Goal: Check status: Check status

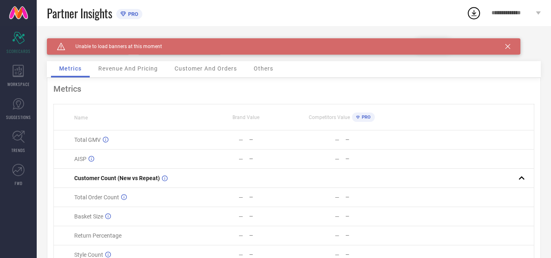
click at [508, 46] on icon at bounding box center [507, 46] width 5 height 5
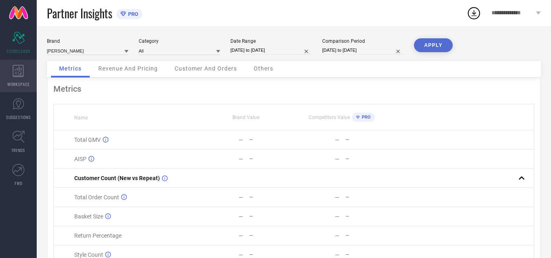
click at [21, 75] on icon at bounding box center [18, 71] width 11 height 12
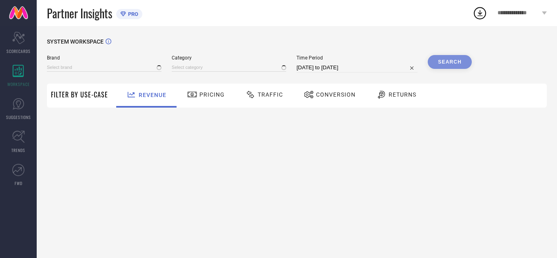
type input "[PERSON_NAME]"
type input "All"
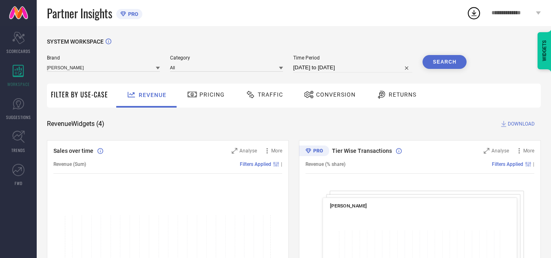
click at [355, 67] on input "[DATE] to [DATE]" at bounding box center [352, 68] width 119 height 10
select select "8"
select select "2025"
select select "9"
select select "2025"
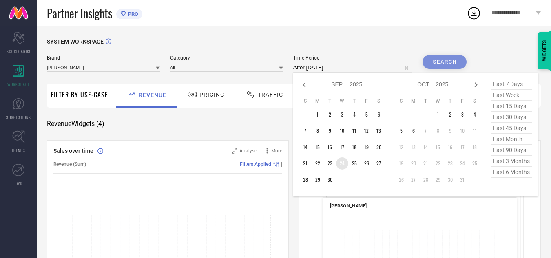
click at [339, 164] on td "24" at bounding box center [342, 163] width 12 height 12
type input "[DATE] to [DATE]"
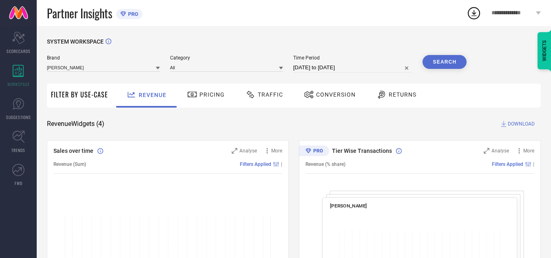
click at [453, 63] on button "Search" at bounding box center [444, 62] width 44 height 14
click at [259, 93] on span "Traffic" at bounding box center [270, 94] width 25 height 7
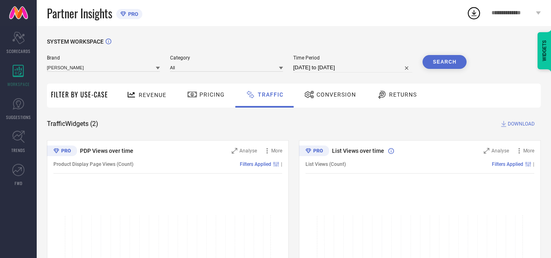
click at [358, 70] on input "[DATE] to [DATE]" at bounding box center [352, 68] width 119 height 10
select select "8"
select select "2025"
select select "9"
select select "2025"
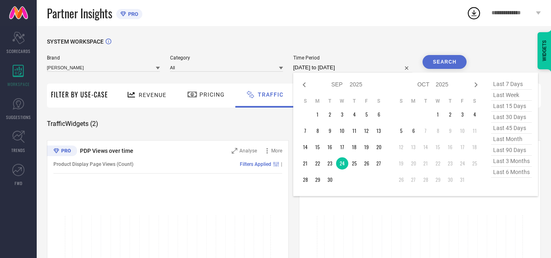
click at [393, 50] on div "SYSTEM WORKSPACE" at bounding box center [294, 46] width 494 height 17
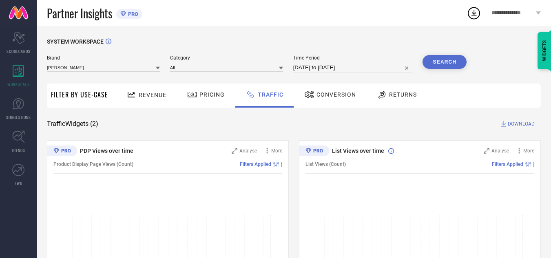
select select "8"
select select "2025"
select select "9"
select select "2025"
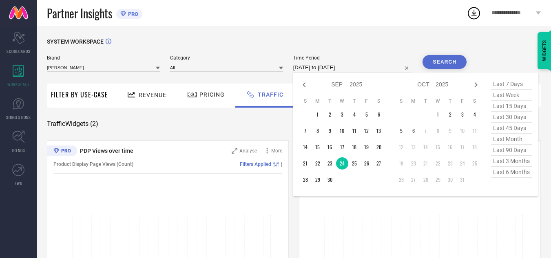
click at [377, 68] on input "[DATE] to [DATE]" at bounding box center [352, 68] width 119 height 10
click at [370, 165] on td "26" at bounding box center [366, 163] width 12 height 12
type input "[DATE] to [DATE]"
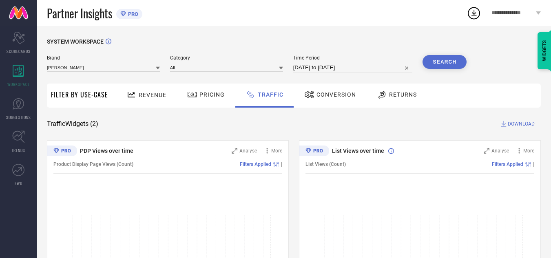
click at [440, 65] on button "Search" at bounding box center [444, 62] width 44 height 14
click at [375, 71] on input "[DATE] to [DATE]" at bounding box center [352, 68] width 119 height 10
select select "8"
select select "2025"
select select "9"
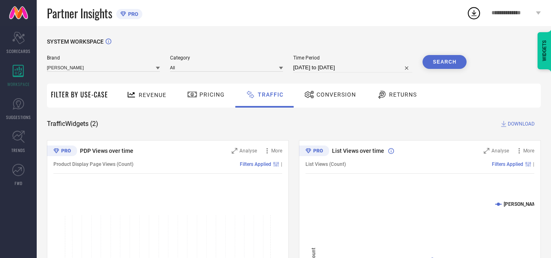
select select "2025"
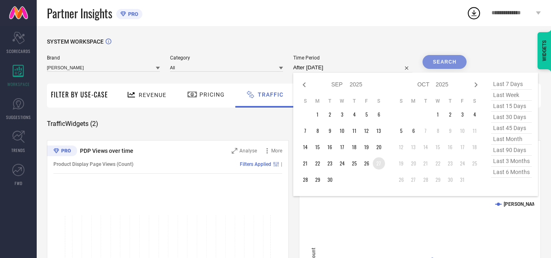
click at [378, 166] on td "27" at bounding box center [379, 163] width 12 height 12
type input "[DATE] to [DATE]"
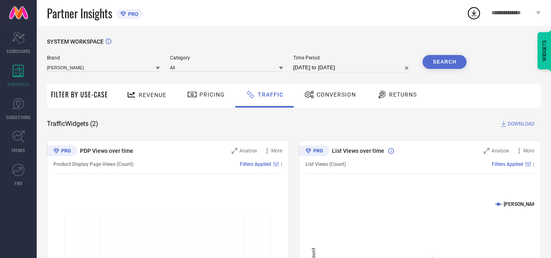
click at [446, 60] on button "Search" at bounding box center [444, 62] width 44 height 14
click at [362, 68] on input "[DATE] to [DATE]" at bounding box center [352, 68] width 119 height 10
select select "8"
select select "2025"
select select "9"
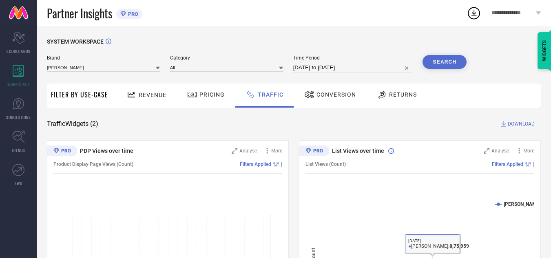
select select "2025"
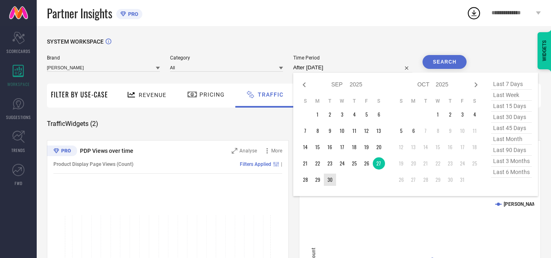
click at [330, 180] on td "30" at bounding box center [330, 180] width 12 height 12
type input "[DATE] to [DATE]"
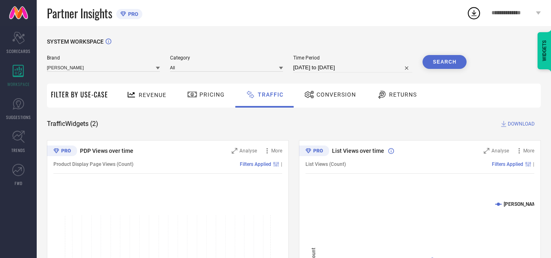
click at [442, 61] on button "Search" at bounding box center [444, 62] width 44 height 14
select select "8"
select select "2025"
select select "9"
select select "2025"
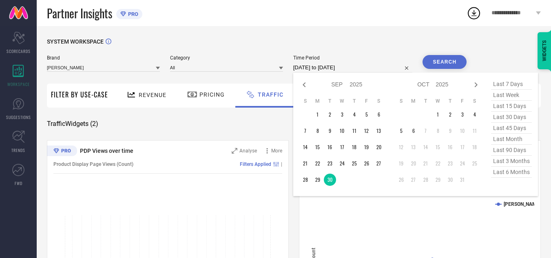
click at [316, 65] on input "[DATE] to [DATE]" at bounding box center [352, 68] width 119 height 10
click at [359, 149] on td "18" at bounding box center [354, 147] width 12 height 12
type input "[DATE] to [DATE]"
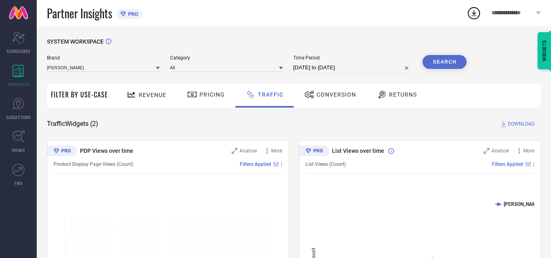
click at [464, 61] on button "Search" at bounding box center [444, 62] width 44 height 14
